Goal: Information Seeking & Learning: Find specific fact

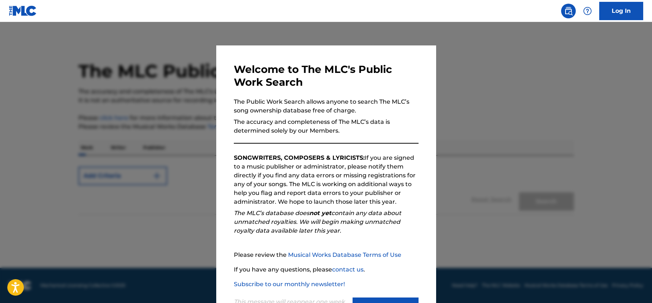
scroll to position [32, 0]
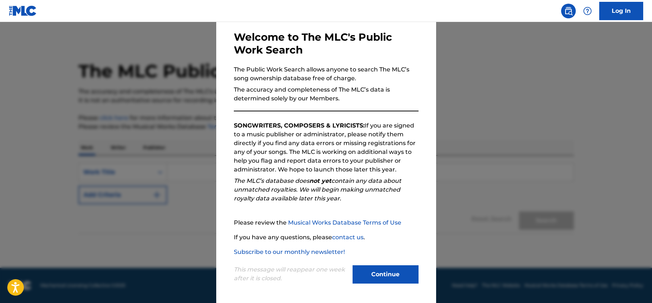
click at [377, 266] on div "This message will reappear one week after it is closed. Continue" at bounding box center [326, 270] width 185 height 29
click at [377, 269] on button "Continue" at bounding box center [385, 274] width 66 height 18
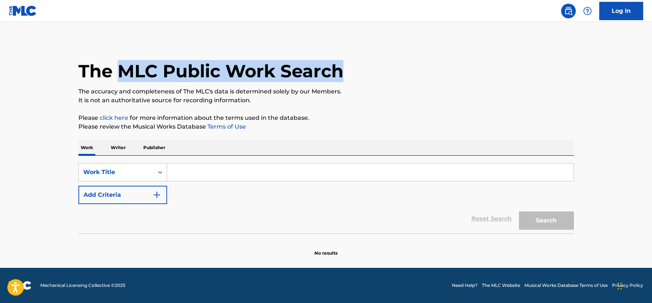
drag, startPoint x: 352, startPoint y: 75, endPoint x: 117, endPoint y: 64, distance: 234.7
click at [117, 64] on div "The MLC Public Work Search" at bounding box center [325, 66] width 495 height 53
copy h1 "MLC Public Work Search"
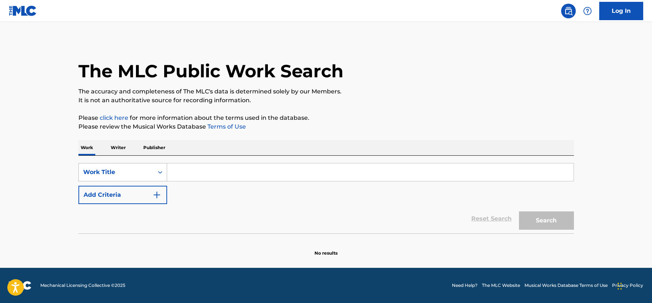
click at [132, 167] on div "Work Title" at bounding box center [116, 172] width 75 height 14
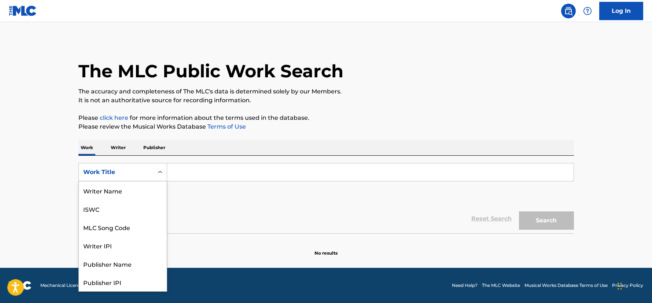
scroll to position [37, 0]
click at [132, 167] on div "Work Title" at bounding box center [116, 172] width 75 height 14
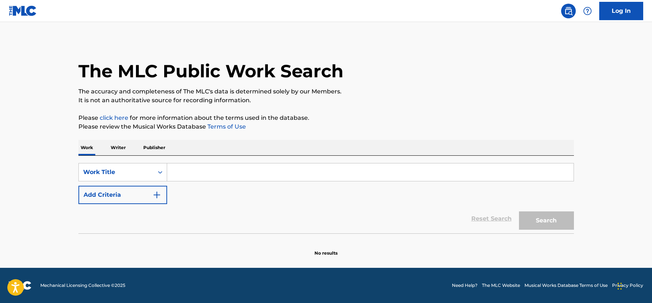
click at [181, 168] on input "Search Form" at bounding box center [370, 172] width 406 height 18
type input "Sighs from Heaven"
click at [533, 213] on button "Search" at bounding box center [546, 220] width 55 height 18
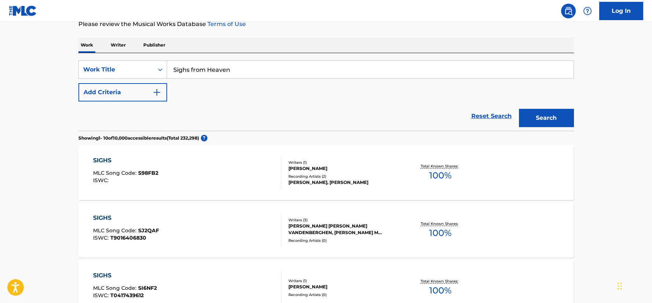
scroll to position [71, 0]
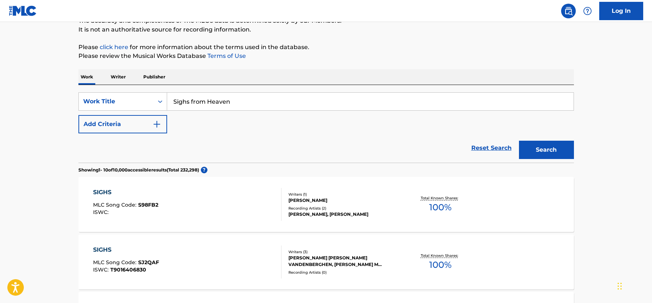
click at [138, 125] on button "Add Criteria" at bounding box center [122, 124] width 89 height 18
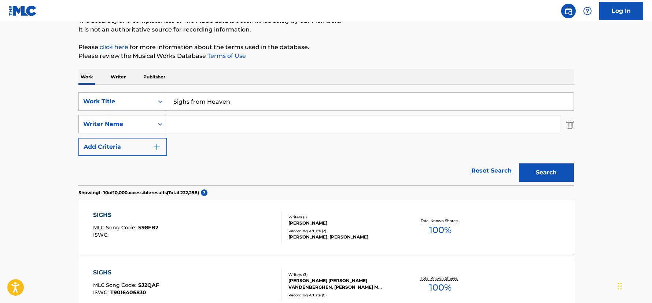
click at [139, 125] on div "Writer Name" at bounding box center [116, 124] width 66 height 9
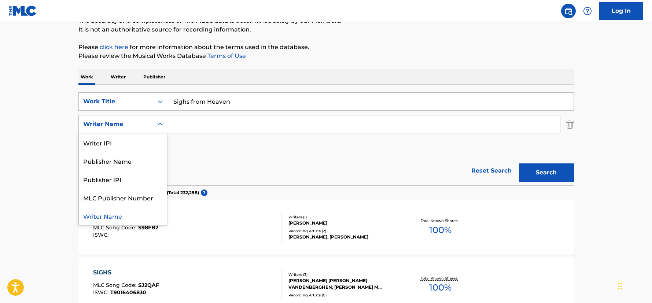
click at [139, 125] on div "Writer Name" at bounding box center [116, 124] width 66 height 9
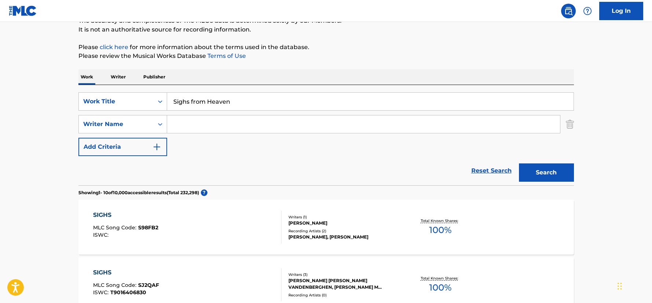
click at [202, 124] on input "Search Form" at bounding box center [363, 124] width 393 height 18
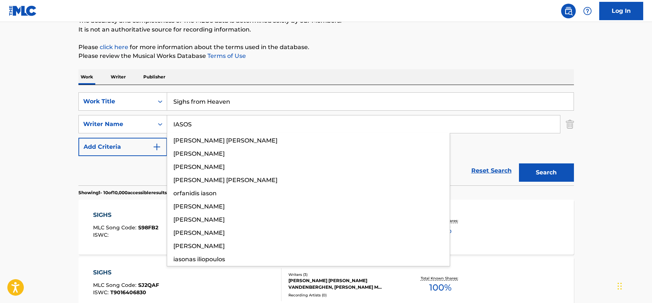
type input "IASOS"
click at [519, 163] on button "Search" at bounding box center [546, 172] width 55 height 18
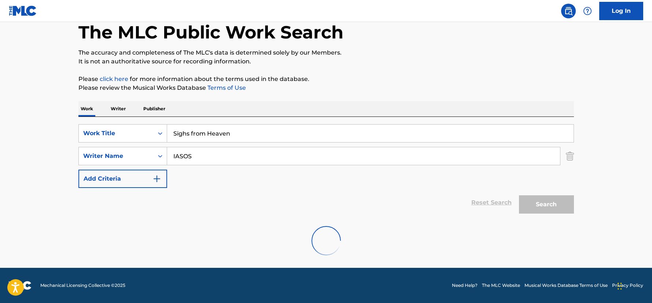
scroll to position [15, 0]
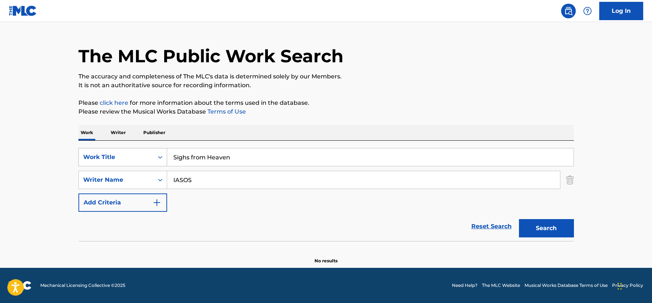
drag, startPoint x: 243, startPoint y: 160, endPoint x: 121, endPoint y: 158, distance: 122.4
click at [167, 158] on input "Sighs from Heaven" at bounding box center [370, 157] width 406 height 18
click at [222, 224] on div "Reset Search Search" at bounding box center [325, 226] width 495 height 29
click at [118, 132] on p "Writer" at bounding box center [117, 132] width 19 height 15
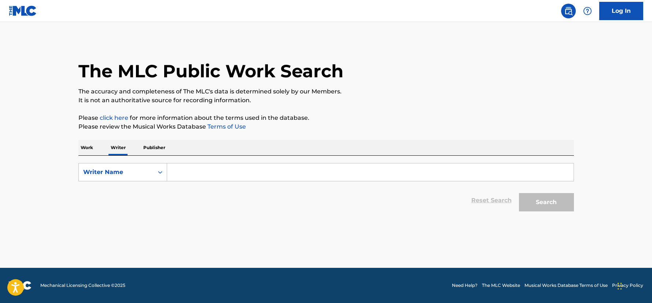
click at [187, 170] on input "Search Form" at bounding box center [370, 172] width 406 height 18
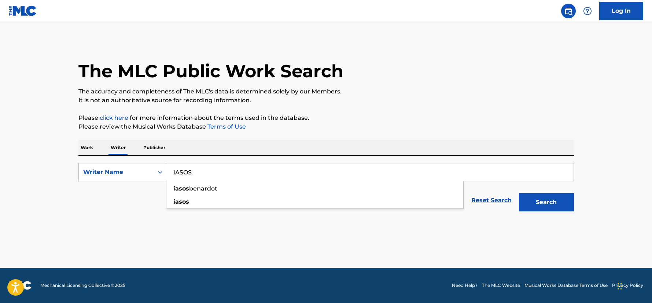
type input "IASOS"
click at [519, 193] on button "Search" at bounding box center [546, 202] width 55 height 18
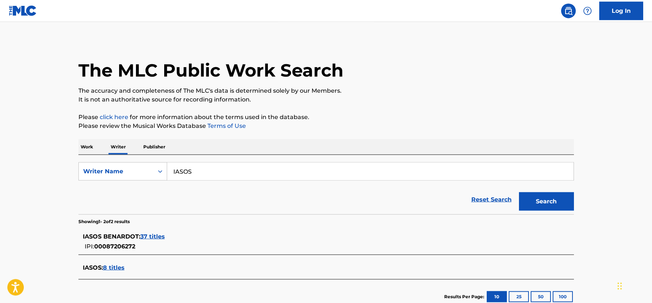
scroll to position [51, 0]
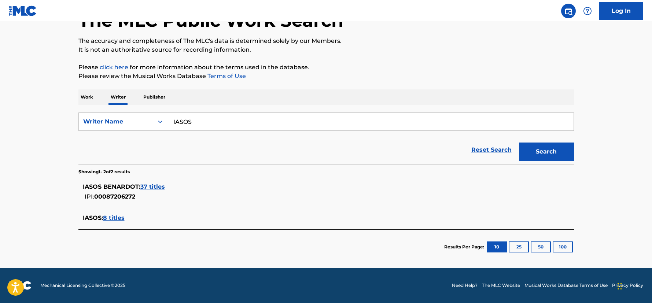
click at [149, 185] on span "37 titles" at bounding box center [152, 186] width 25 height 7
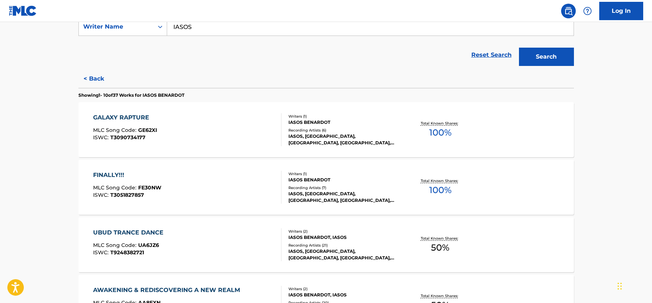
scroll to position [0, 0]
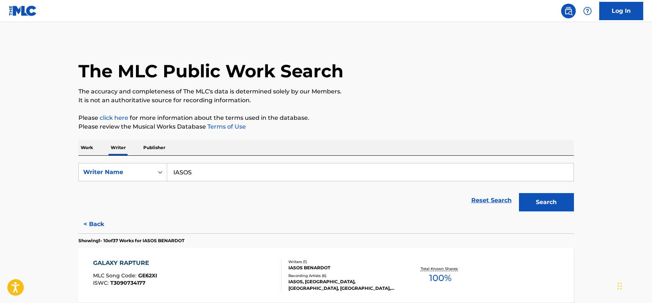
click at [80, 146] on p "Work" at bounding box center [86, 147] width 17 height 15
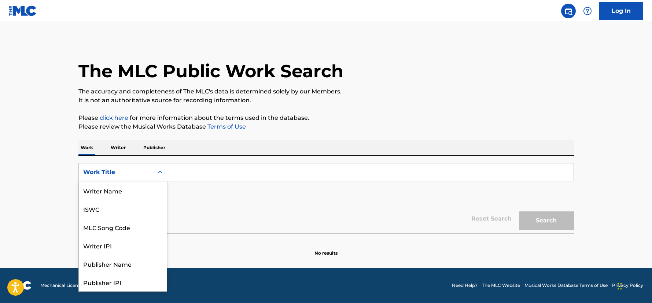
click at [116, 166] on div "Work Title" at bounding box center [116, 172] width 75 height 14
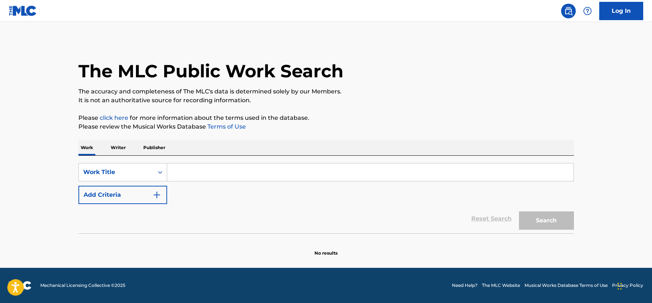
click at [153, 151] on p "Publisher" at bounding box center [154, 147] width 26 height 15
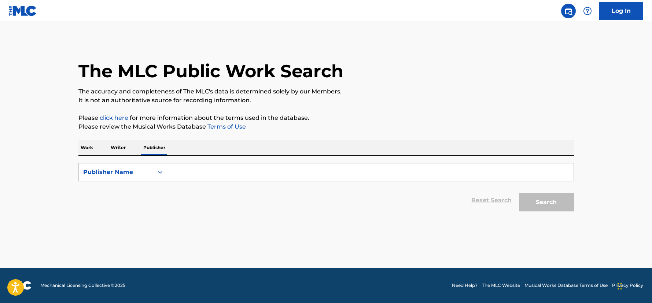
click at [184, 166] on input "Search Form" at bounding box center [370, 172] width 406 height 18
click at [519, 193] on button "Search" at bounding box center [546, 202] width 55 height 18
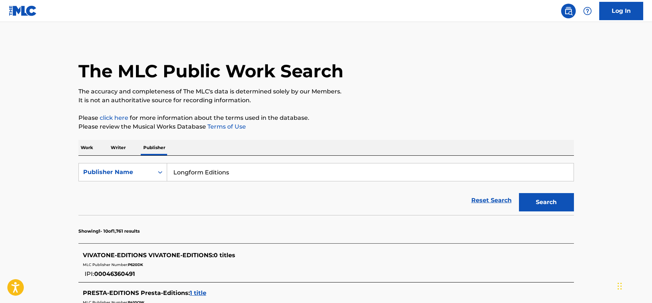
drag, startPoint x: 245, startPoint y: 175, endPoint x: 208, endPoint y: 170, distance: 37.8
click at [206, 173] on input "Longform Editions" at bounding box center [370, 172] width 406 height 18
click at [519, 193] on button "Search" at bounding box center [546, 202] width 55 height 18
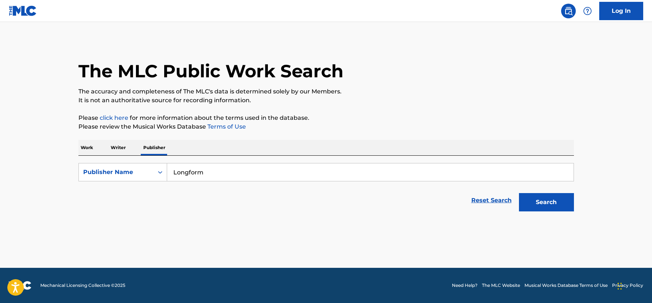
type input "Longform"
click at [519, 193] on button "Search" at bounding box center [546, 202] width 55 height 18
click at [96, 169] on div "Publisher Name" at bounding box center [116, 172] width 66 height 9
click at [90, 147] on p "Work" at bounding box center [86, 147] width 17 height 15
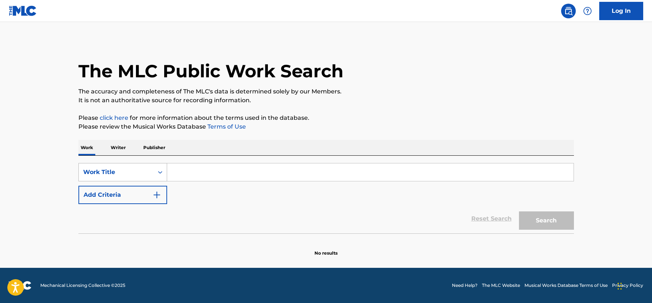
click at [110, 171] on div "Work Title" at bounding box center [116, 172] width 66 height 9
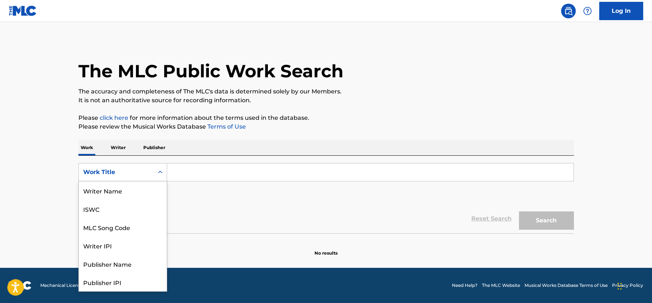
scroll to position [37, 0]
click at [107, 227] on div "Publisher Name" at bounding box center [123, 227] width 88 height 18
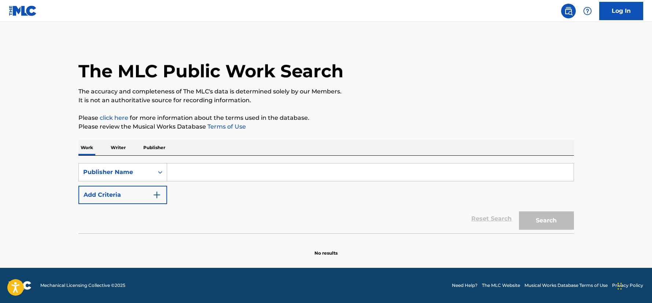
click at [185, 177] on input "Search Form" at bounding box center [370, 172] width 406 height 18
type input "Longform"
click at [519, 211] on button "Search" at bounding box center [546, 220] width 55 height 18
